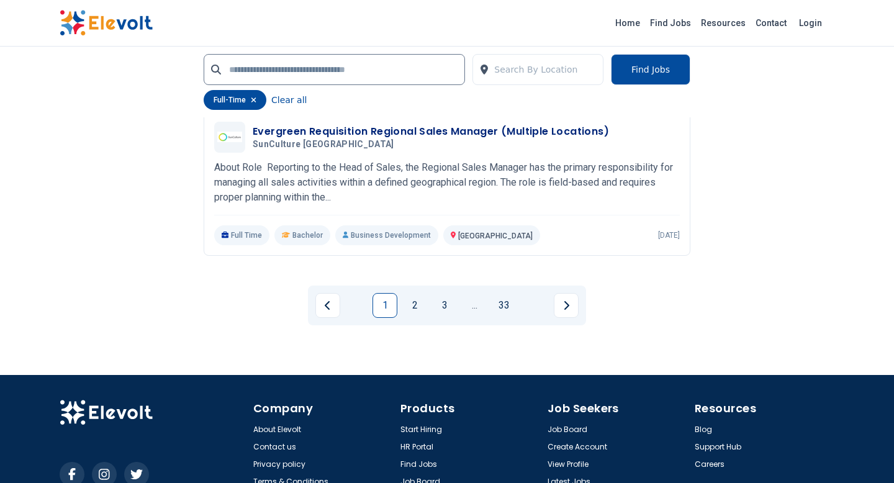
scroll to position [2657, 0]
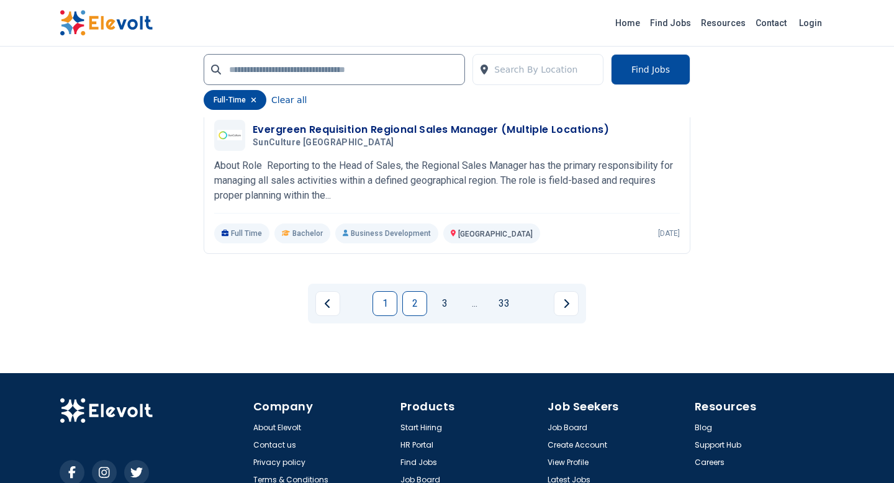
click at [419, 294] on link "2" at bounding box center [414, 303] width 25 height 25
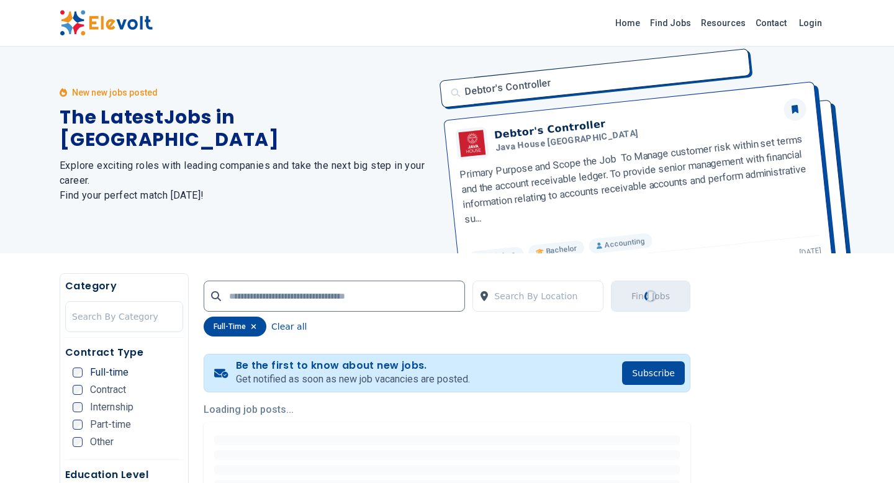
scroll to position [0, 0]
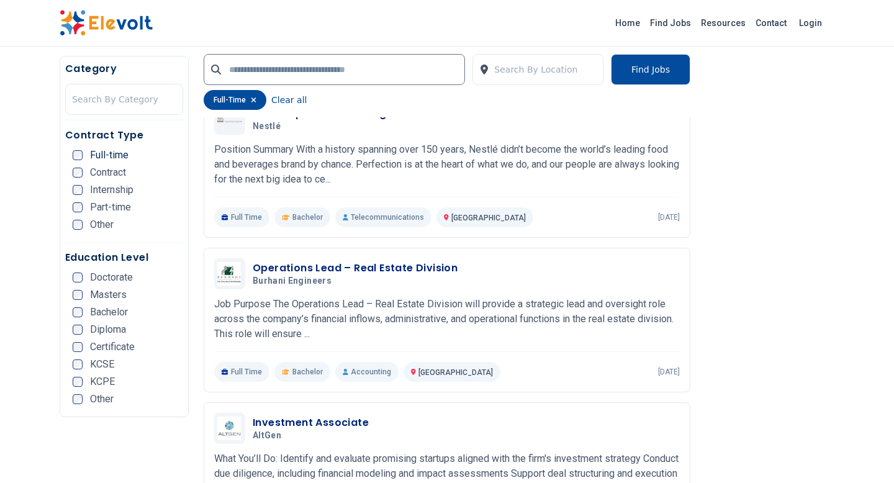
scroll to position [1117, 0]
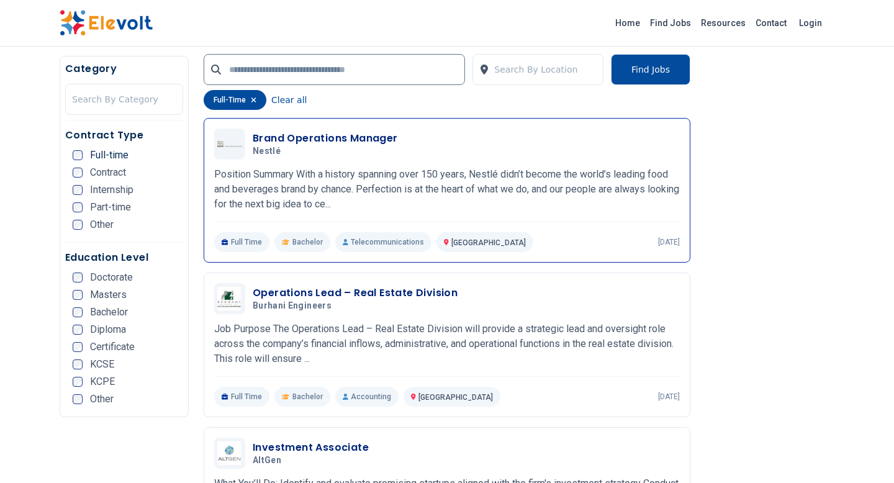
click at [354, 138] on h3 "Brand Operations Manager" at bounding box center [325, 138] width 145 height 15
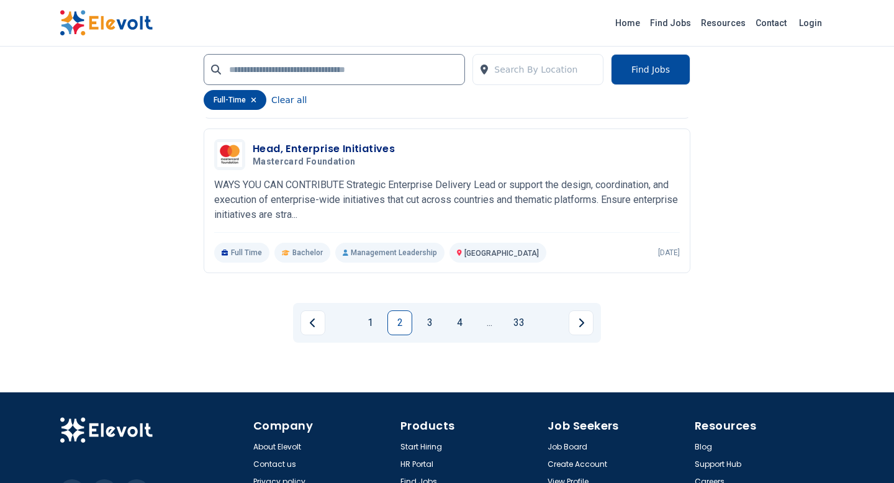
scroll to position [2607, 0]
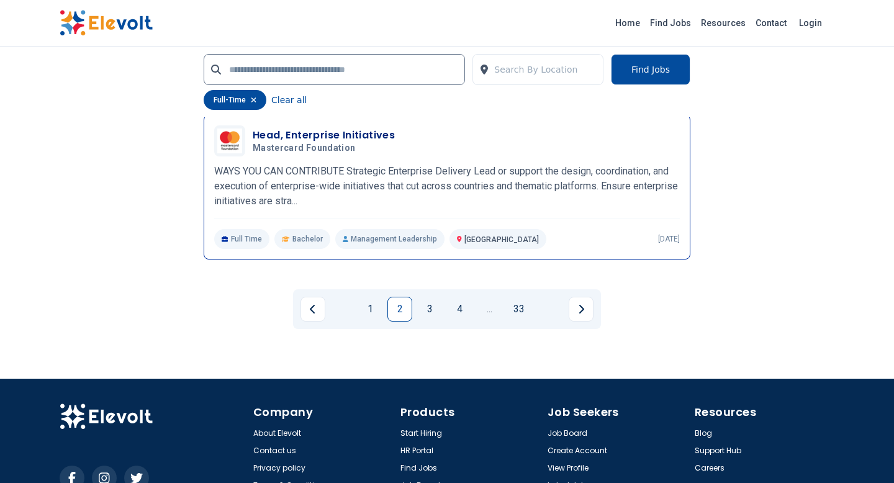
click at [363, 137] on h3 "Head, Enterprise Initiatives" at bounding box center [324, 135] width 142 height 15
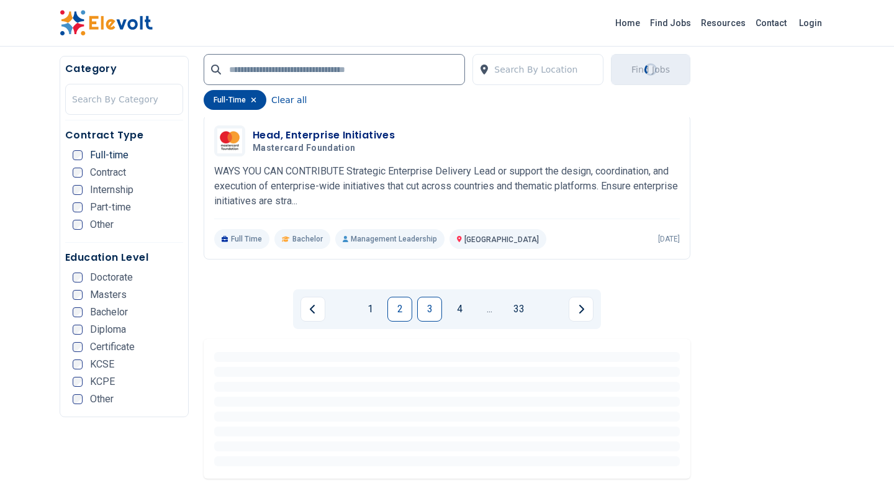
click at [435, 312] on link "3" at bounding box center [429, 309] width 25 height 25
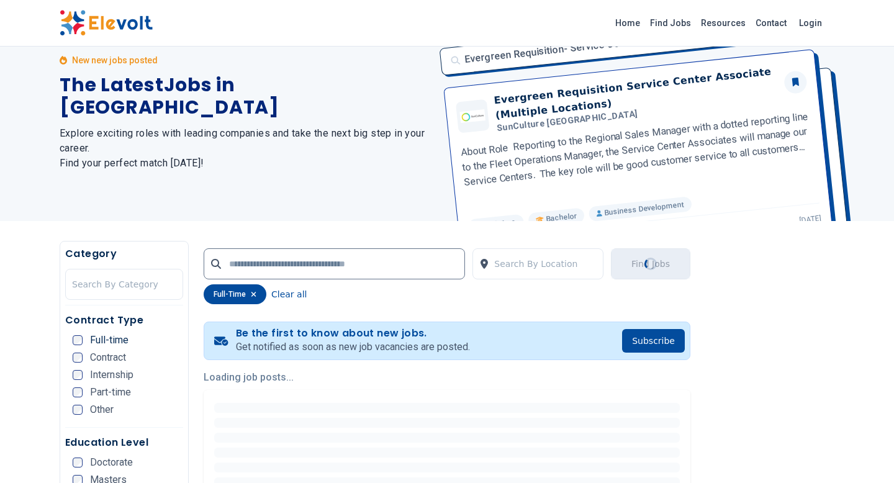
scroll to position [0, 0]
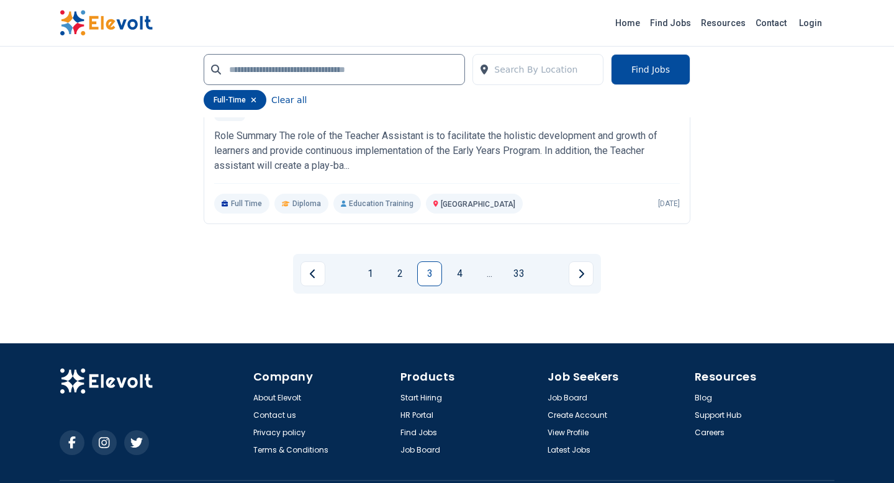
scroll to position [2682, 0]
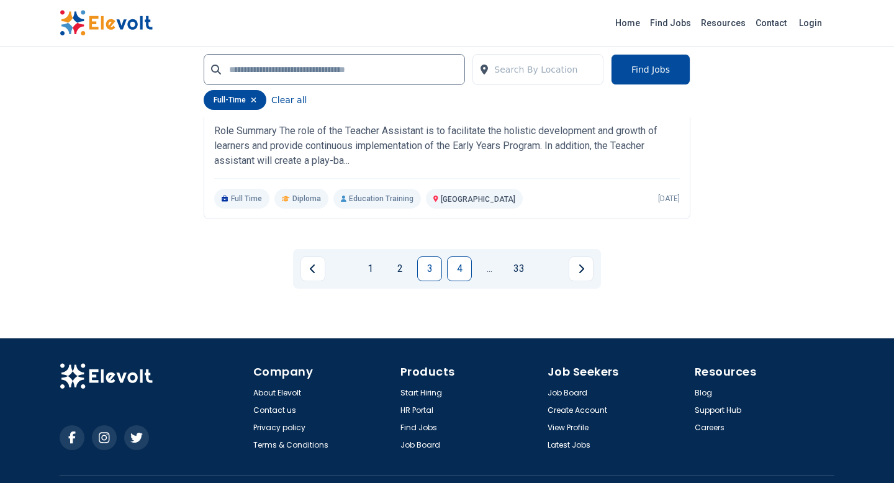
click at [466, 268] on link "4" at bounding box center [459, 268] width 25 height 25
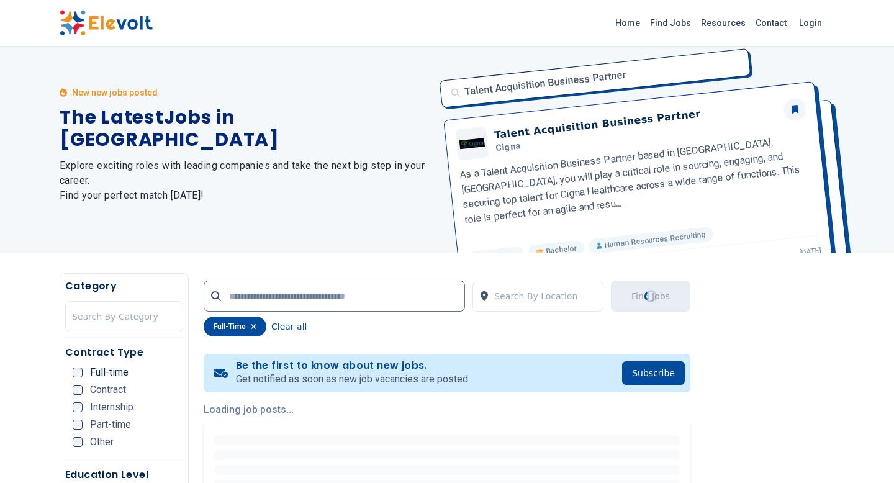
scroll to position [0, 0]
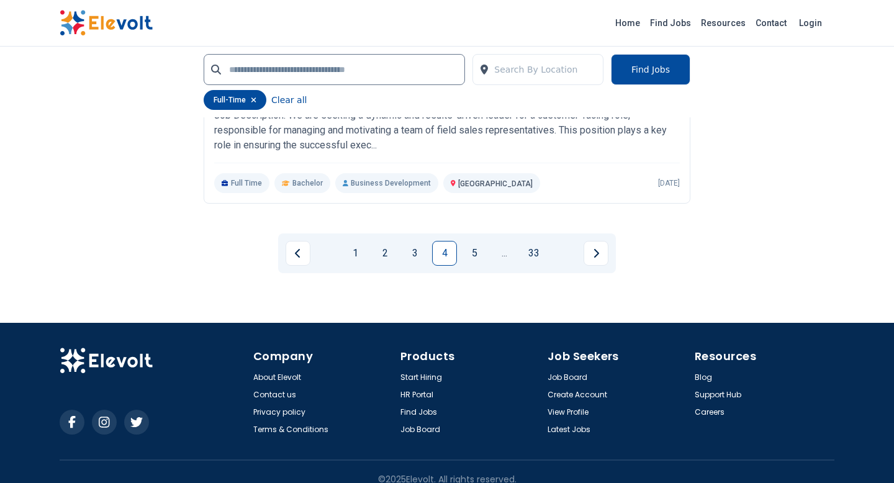
scroll to position [2622, 0]
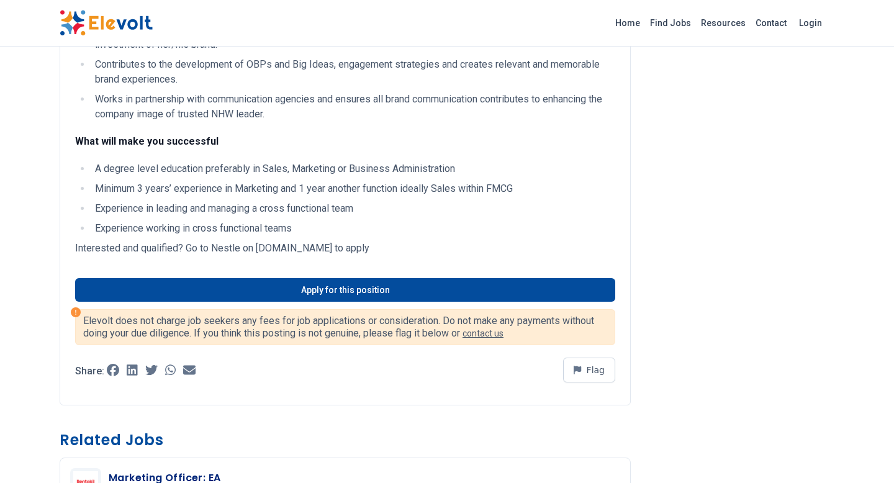
scroll to position [422, 0]
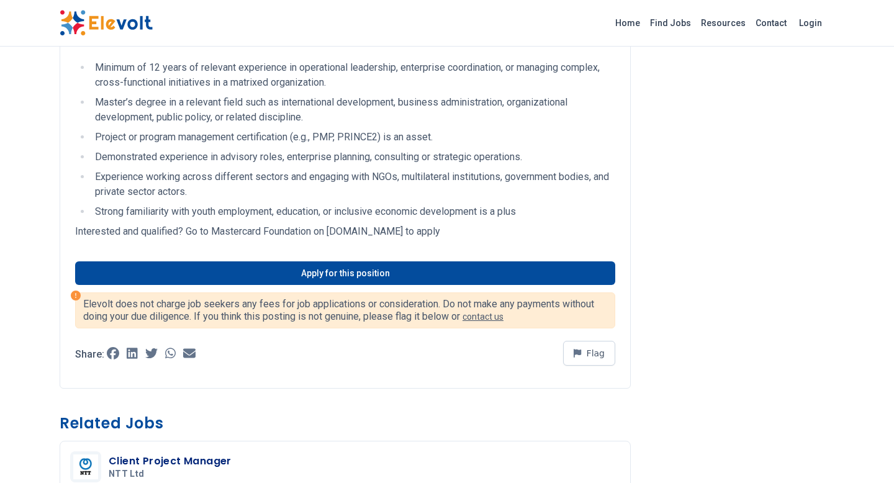
scroll to position [770, 0]
